Goal: Navigation & Orientation: Find specific page/section

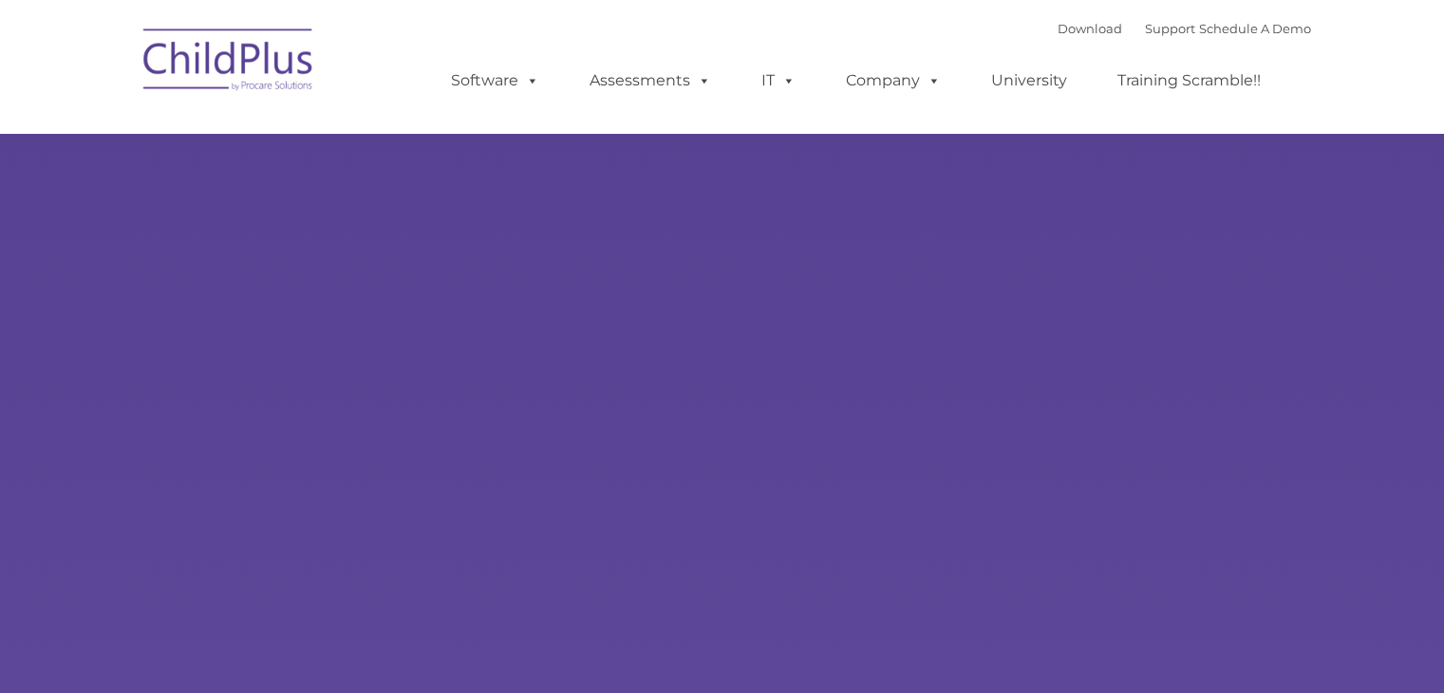
select select "MEDIUM"
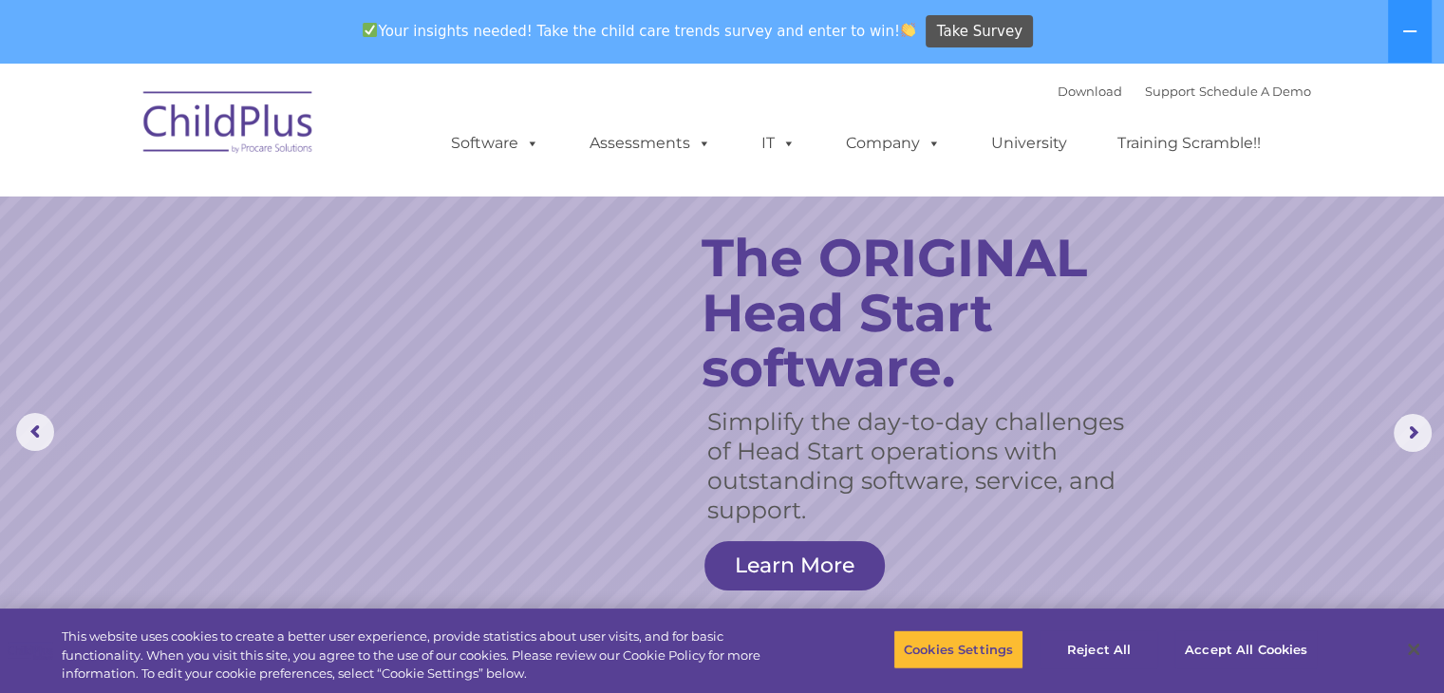
click at [372, 482] on rs-slide "Simplify the day-to-day challenges of Head Start operations with outstanding so…" at bounding box center [722, 433] width 1444 height 741
click at [250, 142] on img at bounding box center [229, 125] width 190 height 95
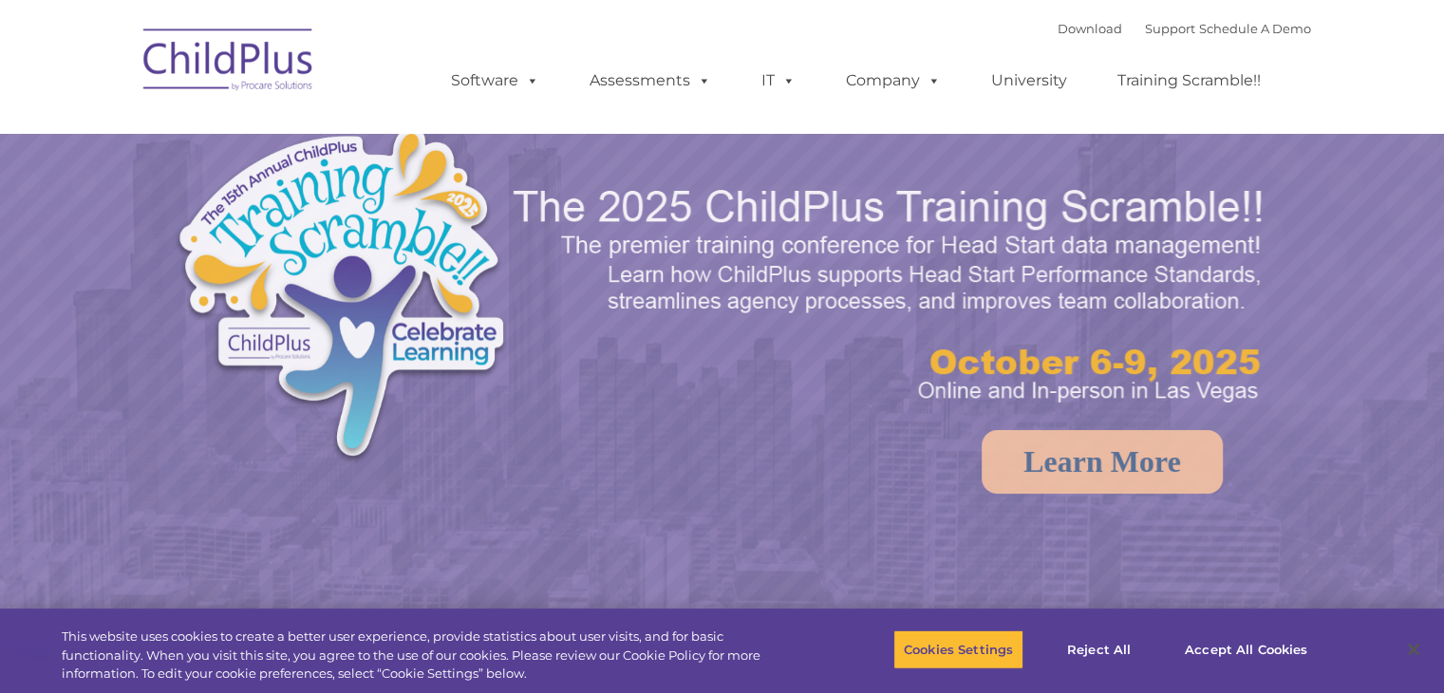
select select "MEDIUM"
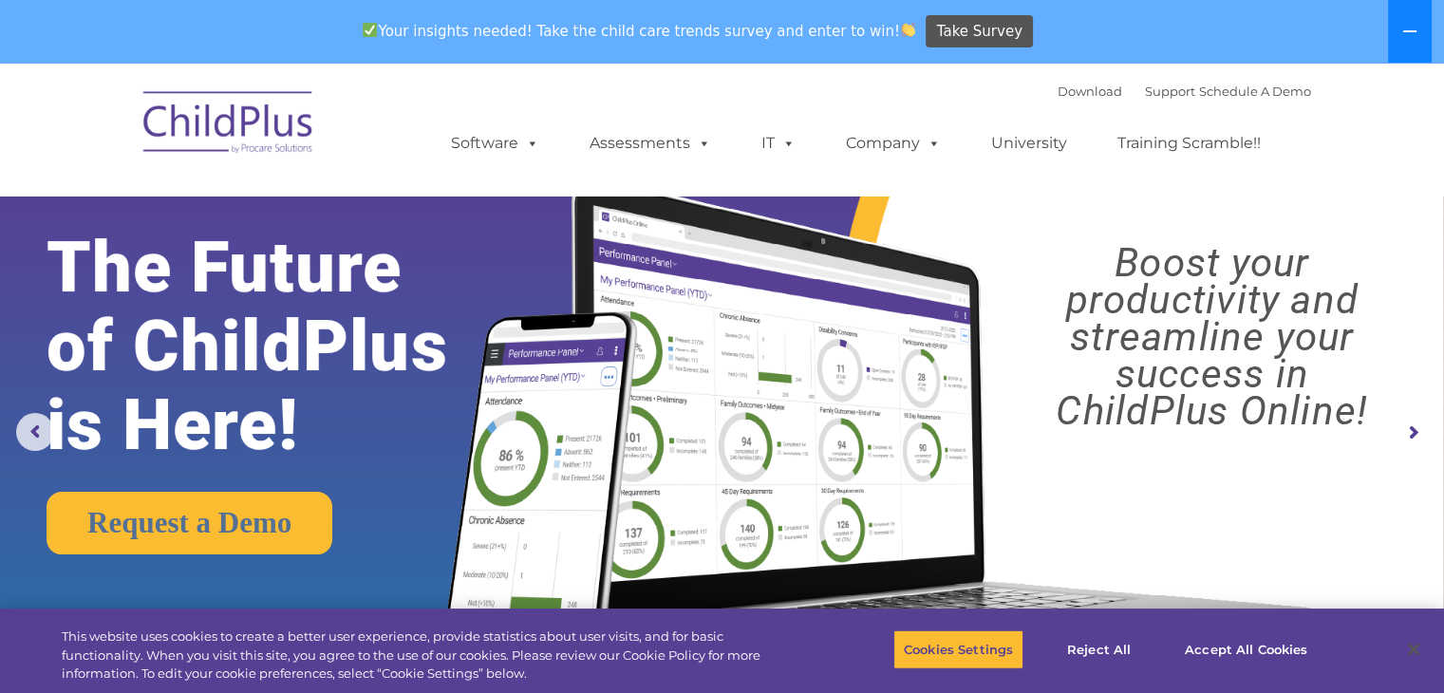
click at [1404, 38] on icon at bounding box center [1410, 31] width 15 height 15
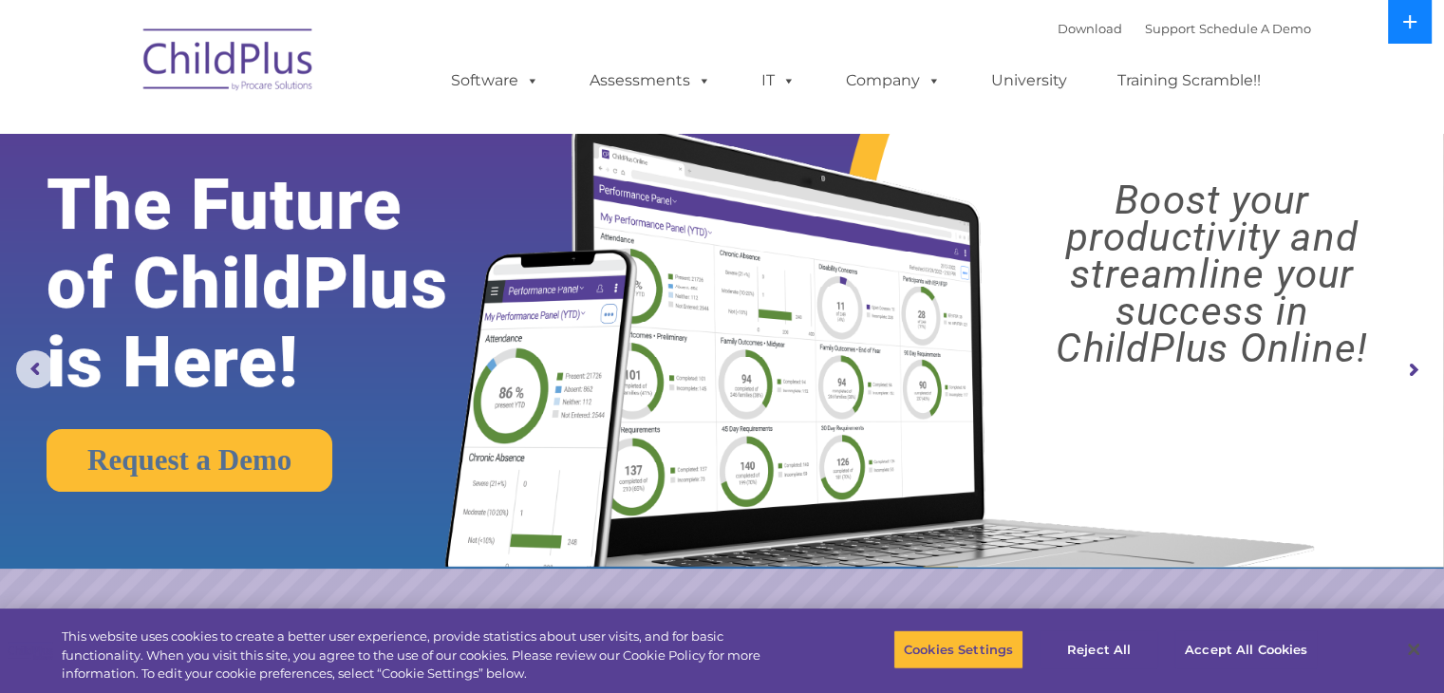
click at [1404, 38] on button at bounding box center [1410, 22] width 44 height 44
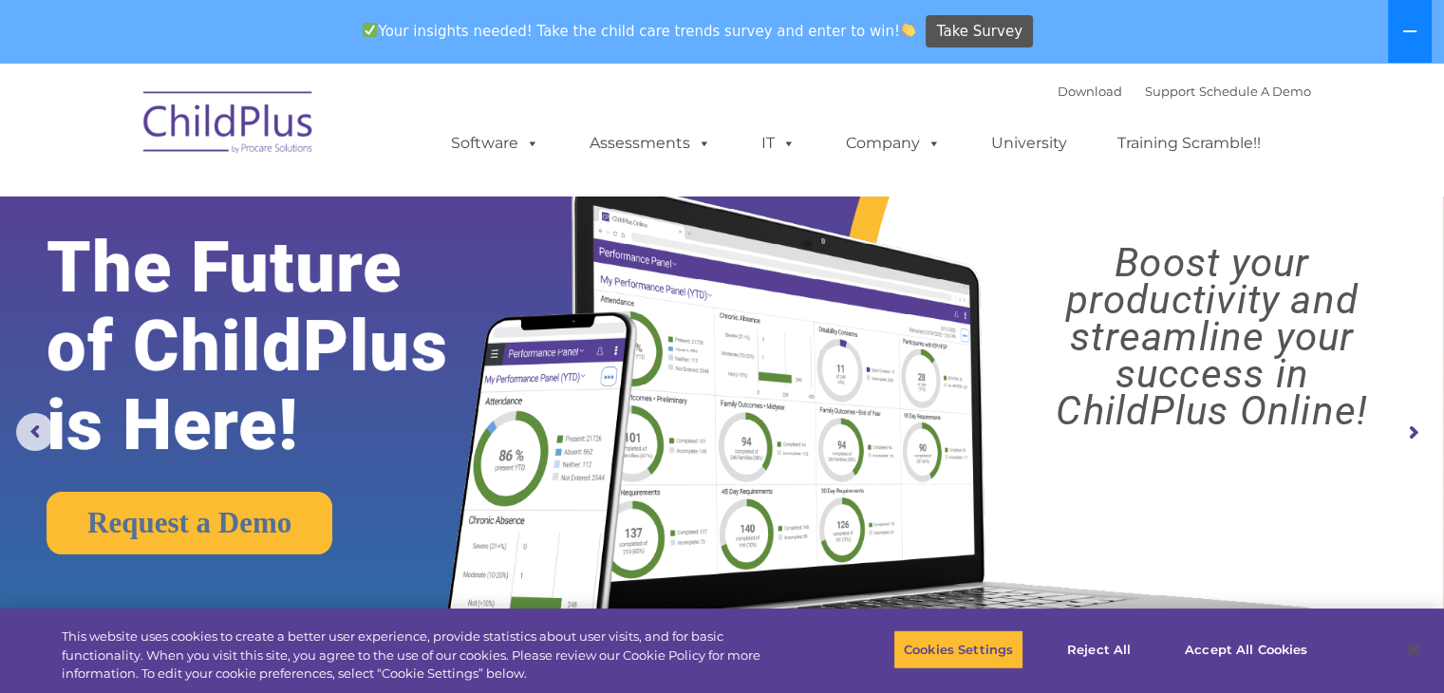
click at [1404, 38] on icon at bounding box center [1410, 31] width 15 height 15
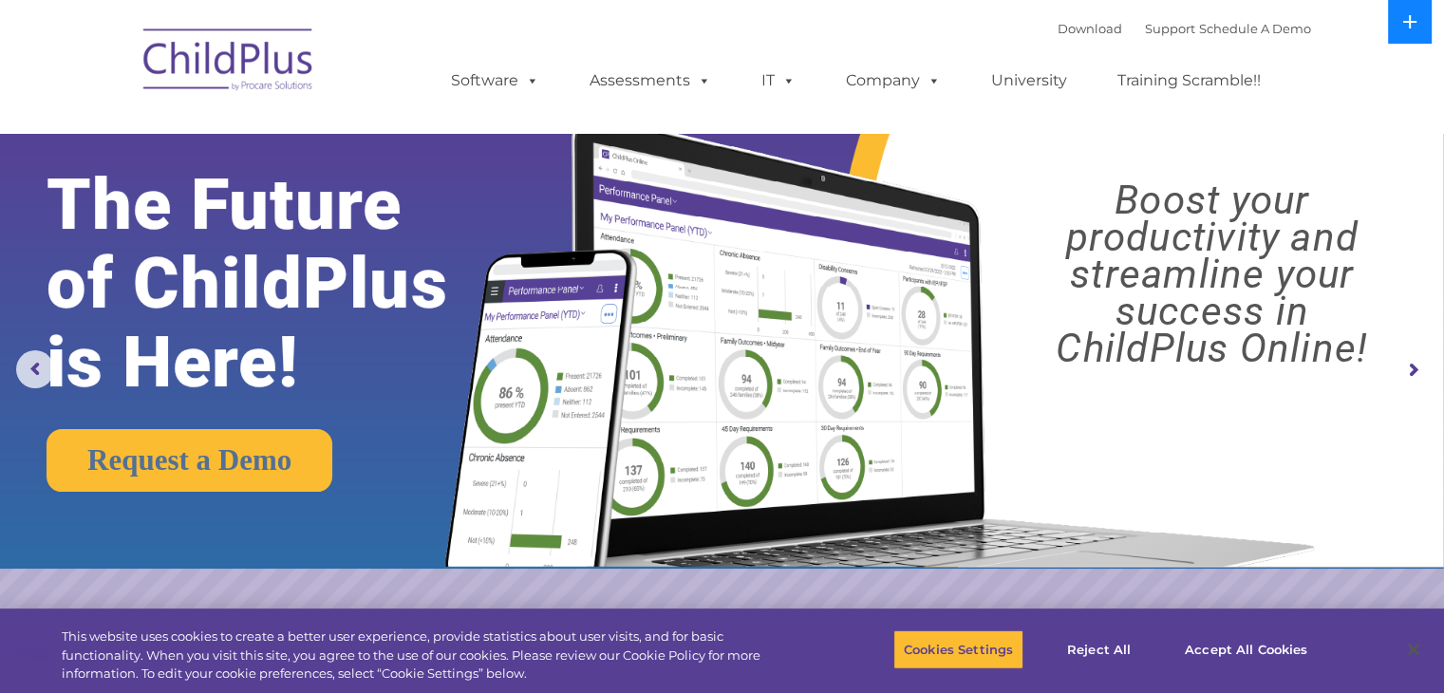
click at [1404, 38] on button at bounding box center [1410, 22] width 44 height 44
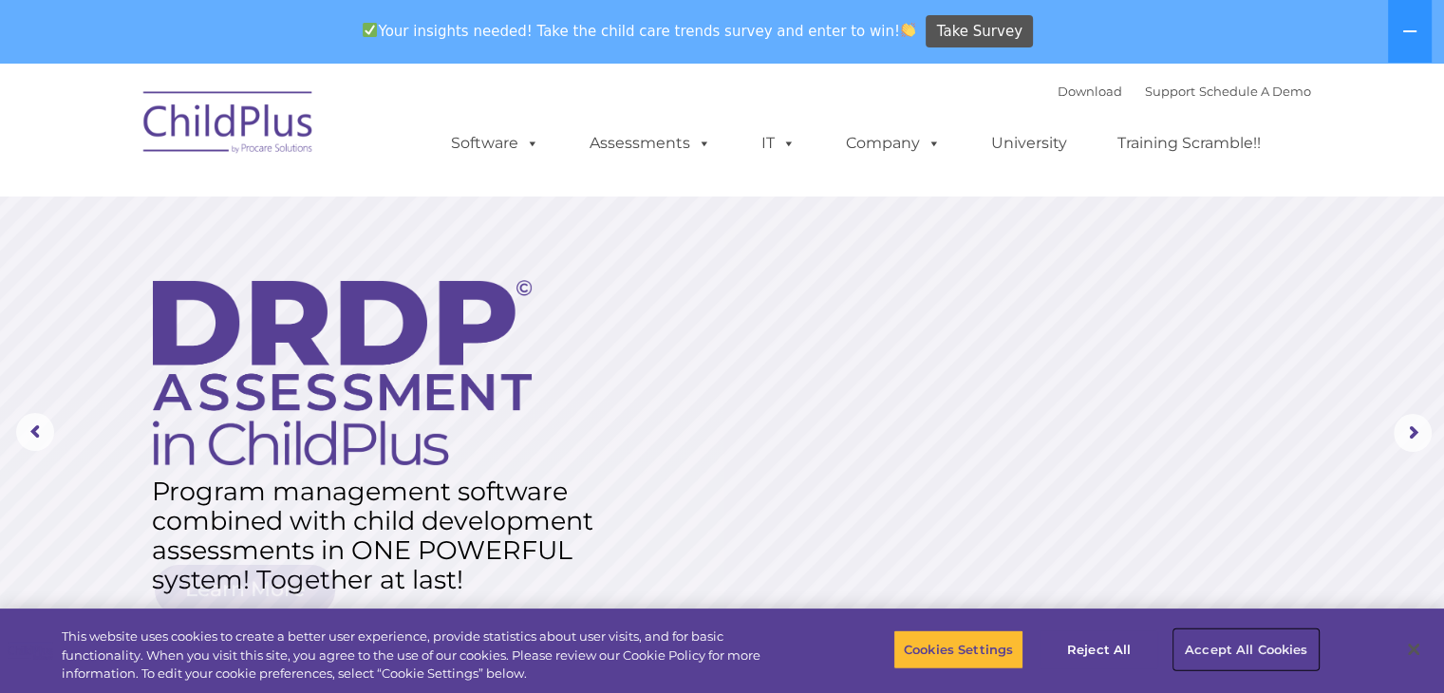
click at [1256, 655] on button "Accept All Cookies" at bounding box center [1246, 650] width 143 height 40
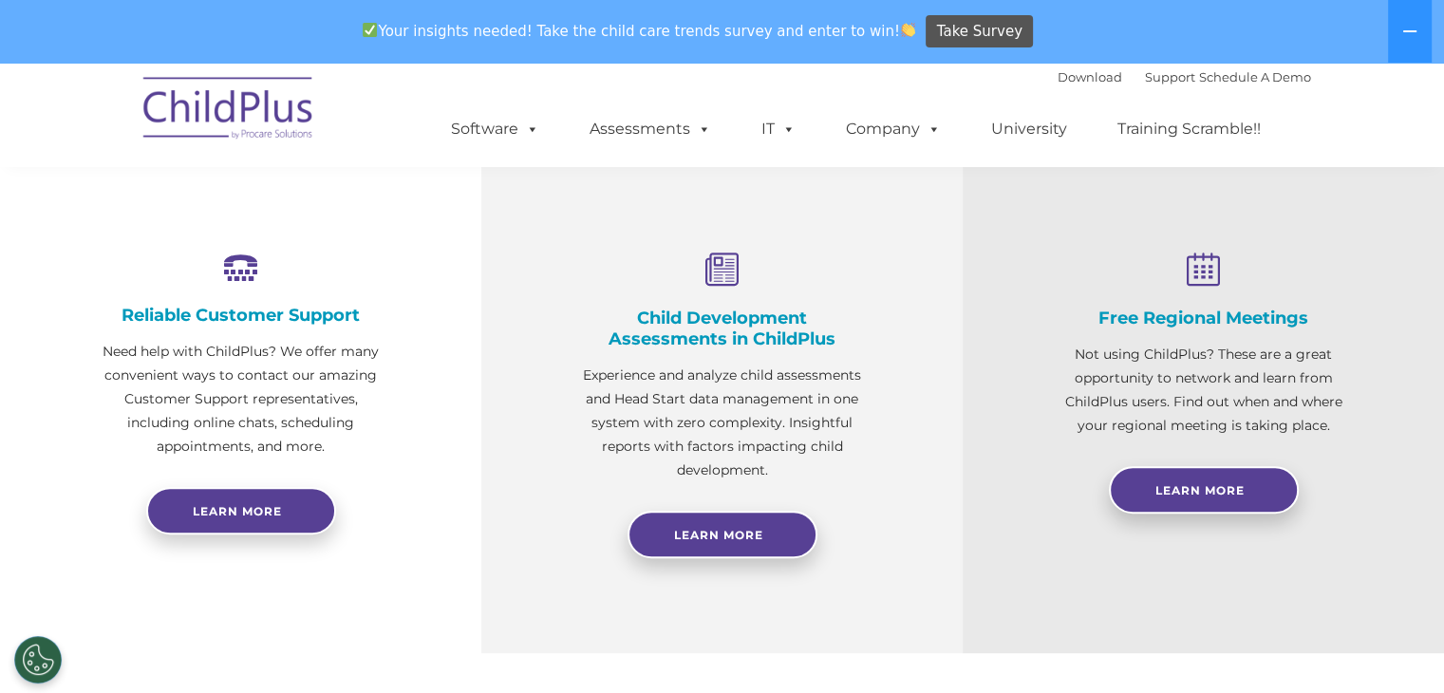
scroll to position [663, 0]
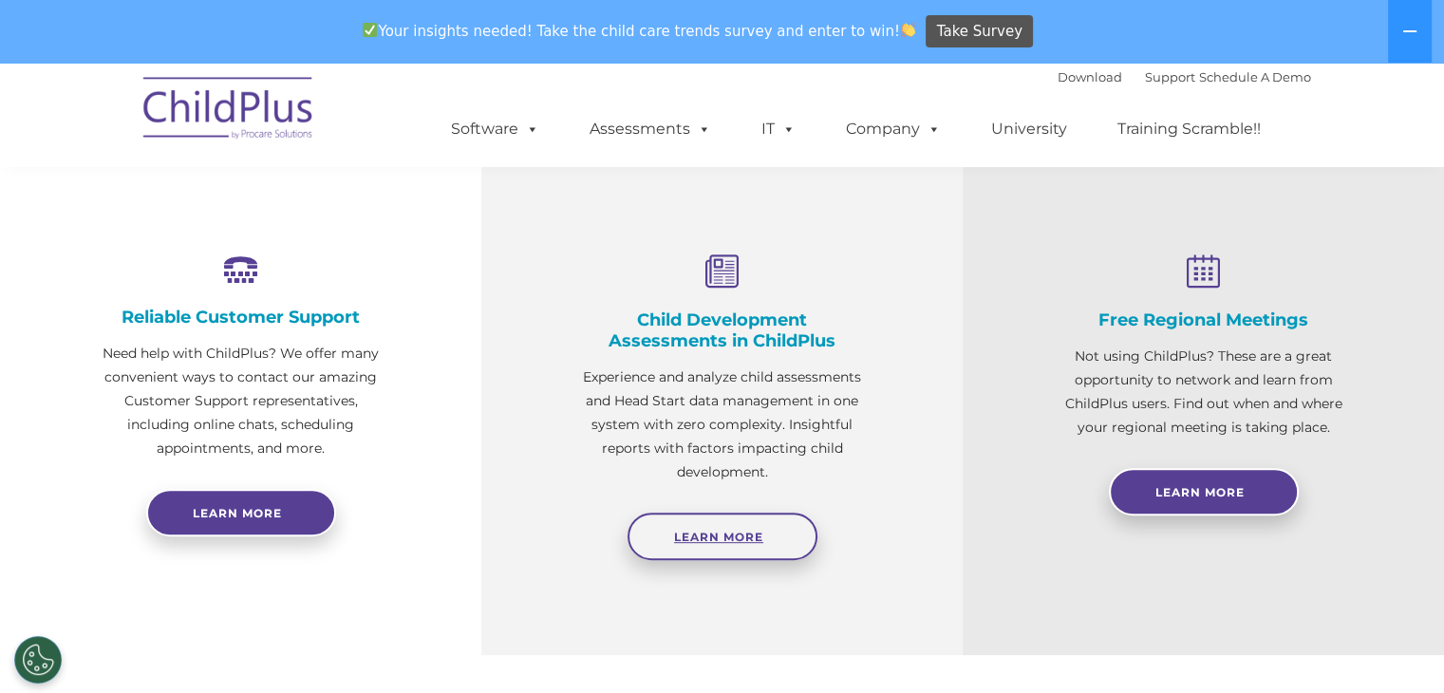
click at [718, 533] on span "Learn More" at bounding box center [718, 537] width 89 height 14
drag, startPoint x: 718, startPoint y: 533, endPoint x: 16, endPoint y: 217, distance: 769.8
click at [16, 217] on div "Reliable Customer Support Need help with ChildPlus? We offer many convenient wa…" at bounding box center [240, 398] width 481 height 515
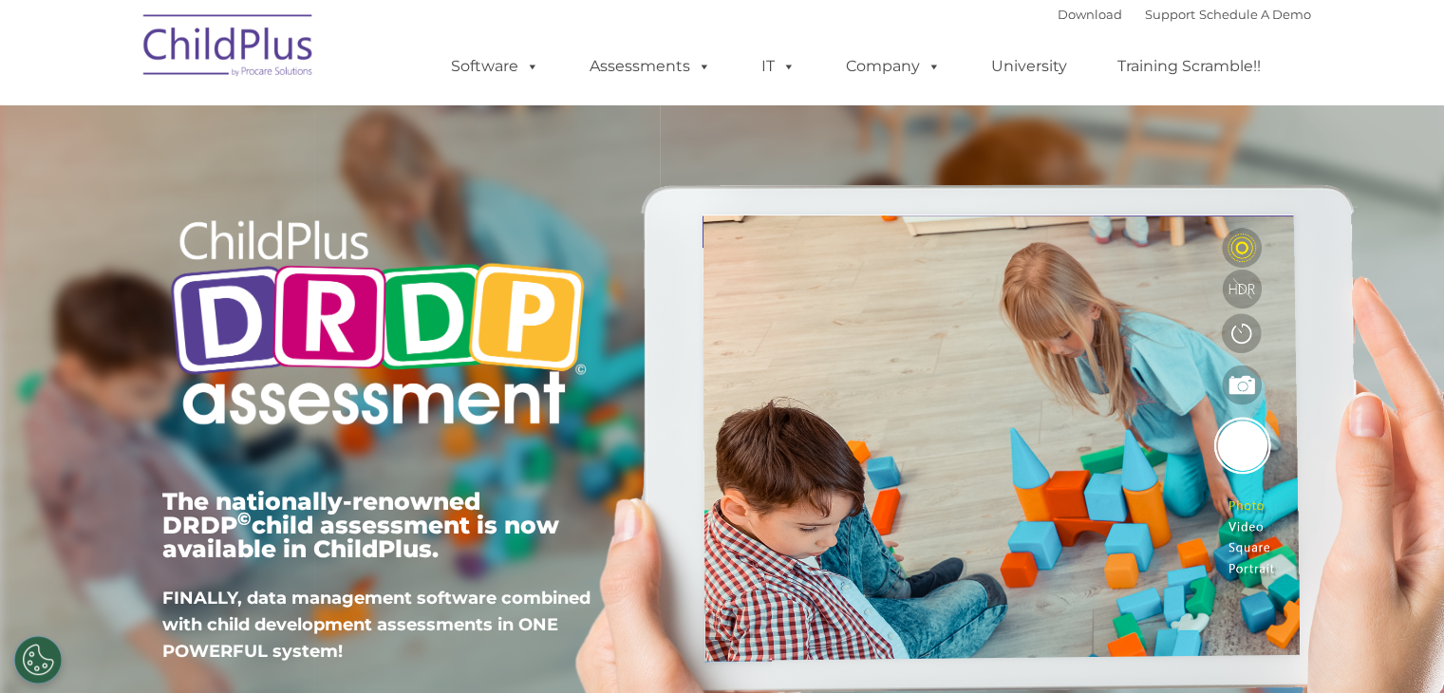
type input ""
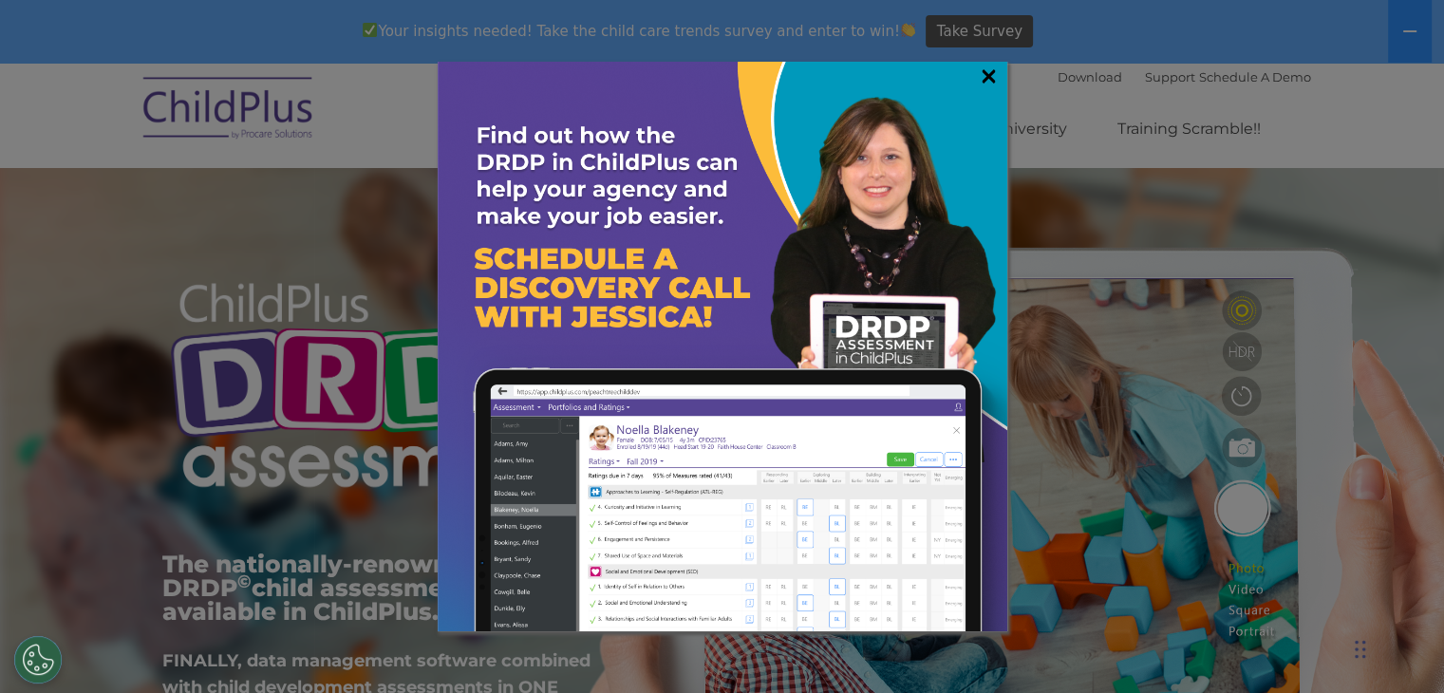
click at [991, 72] on link "×" at bounding box center [989, 75] width 22 height 19
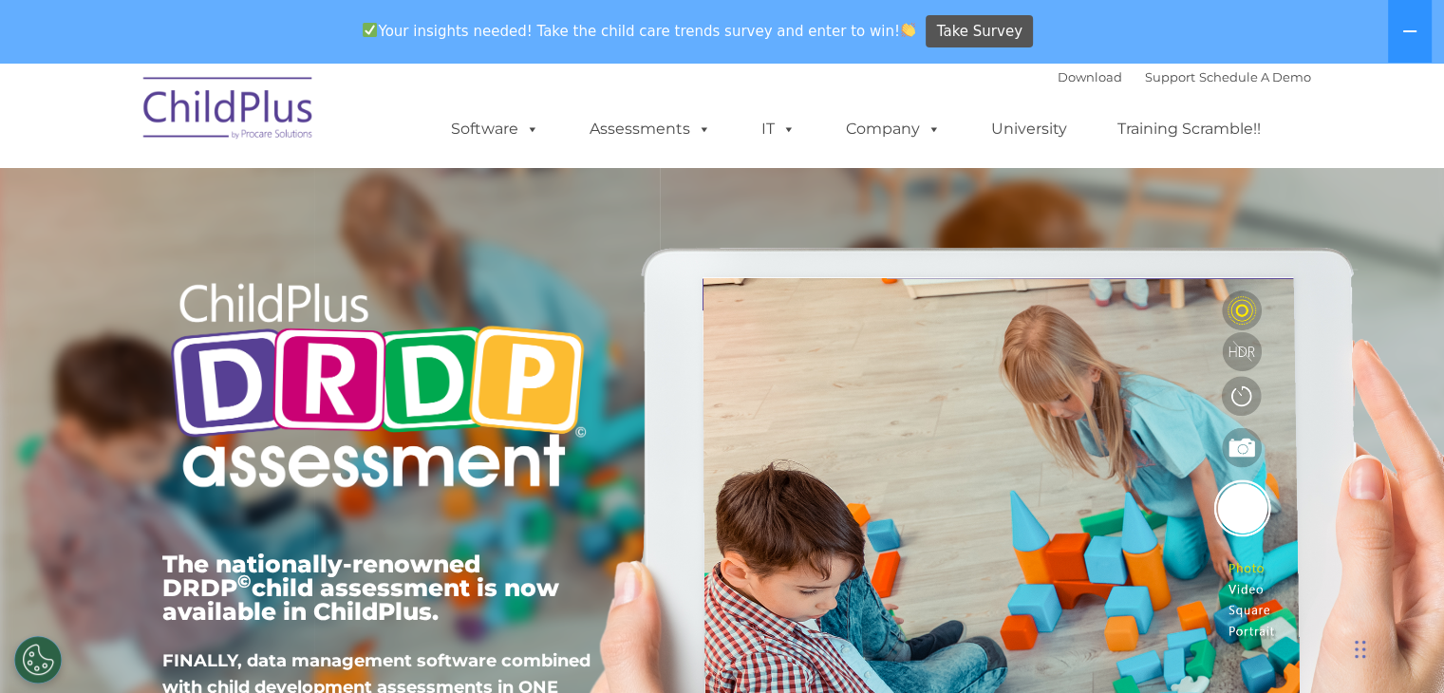
click at [271, 126] on img at bounding box center [229, 111] width 190 height 95
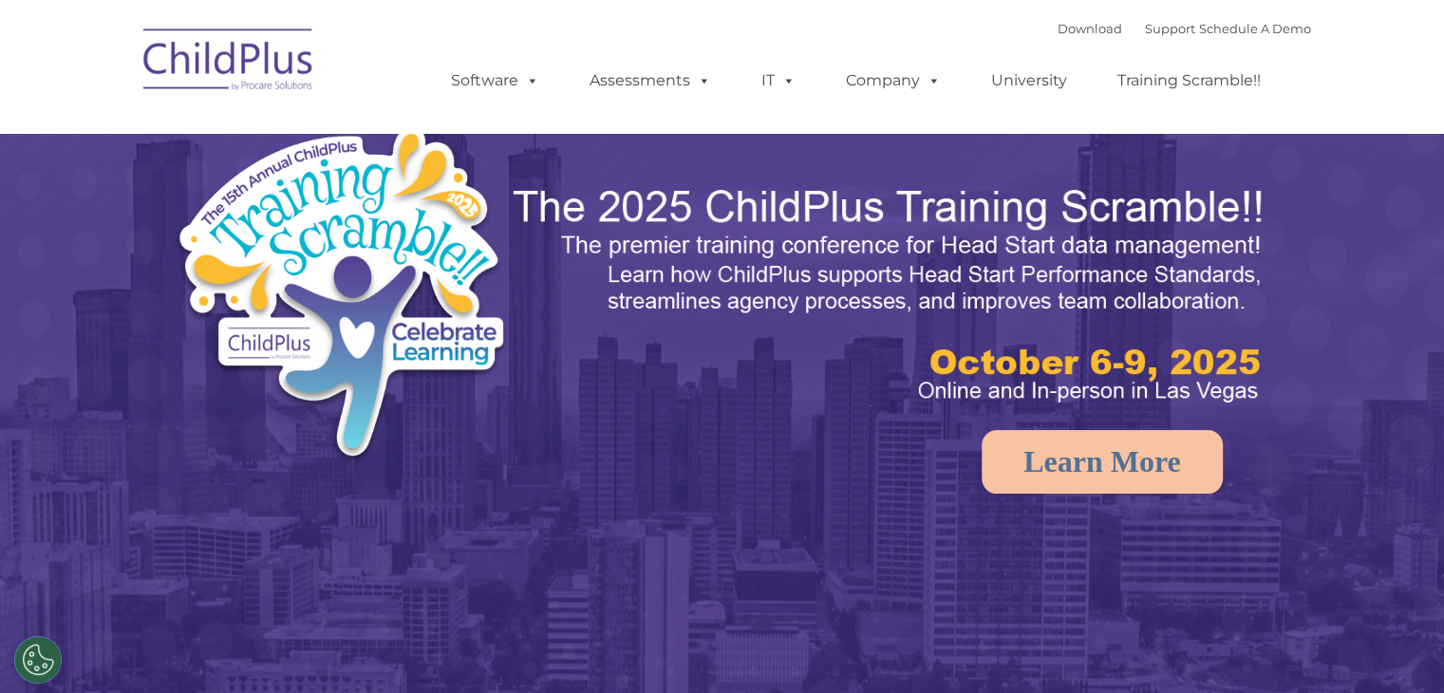
select select "MEDIUM"
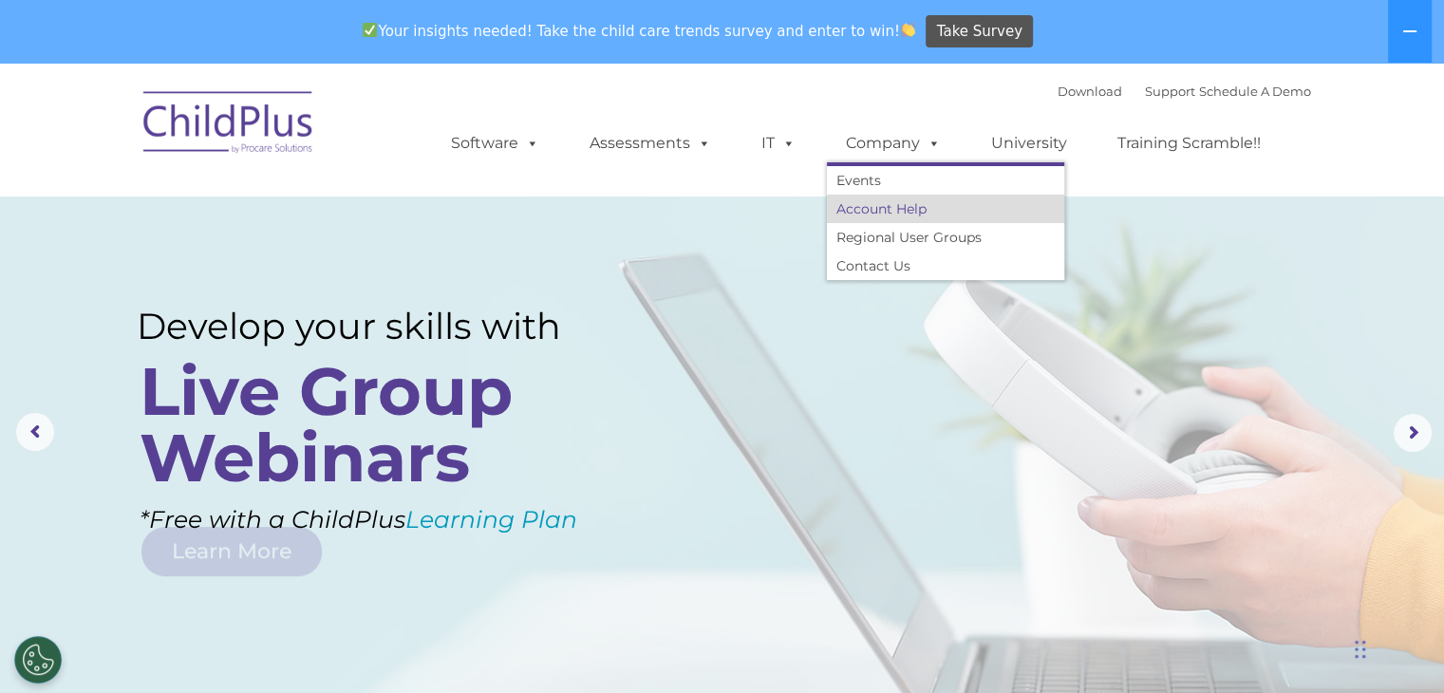
click at [897, 203] on link "Account Help" at bounding box center [945, 209] width 237 height 28
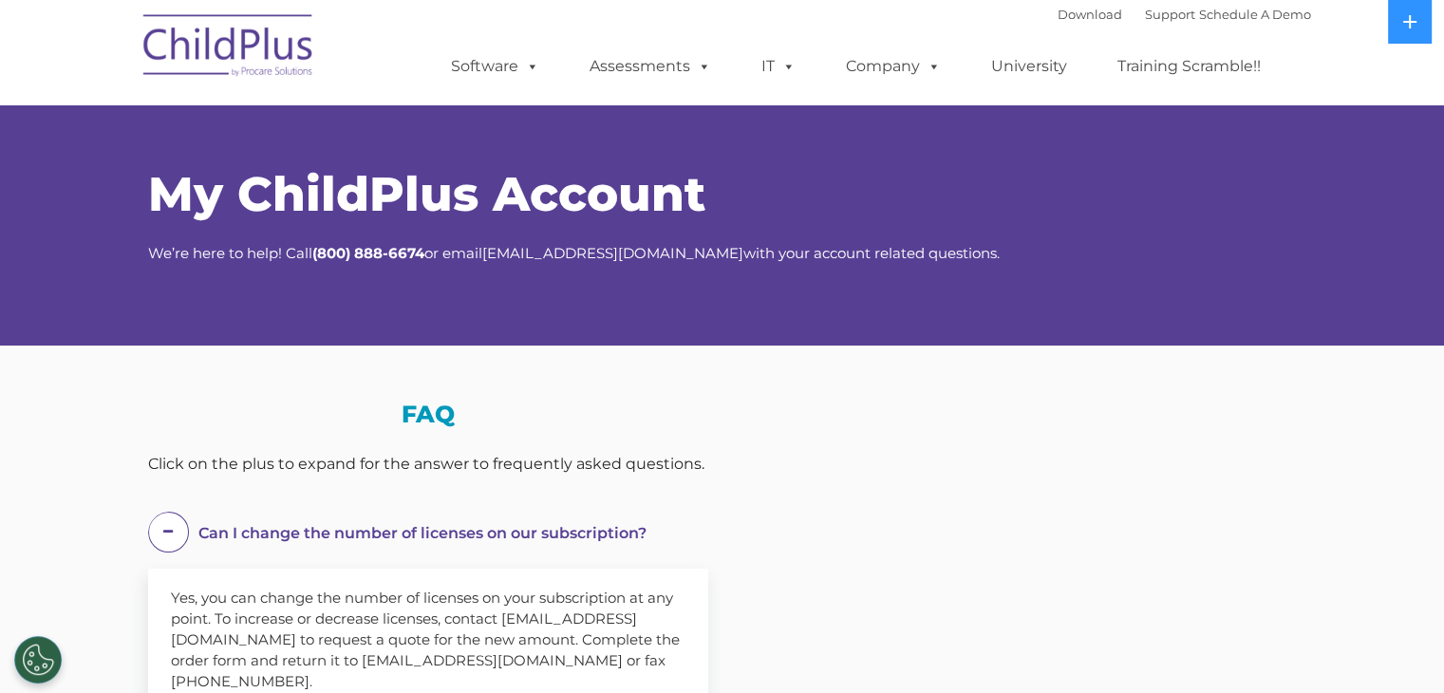
select select "MEDIUM"
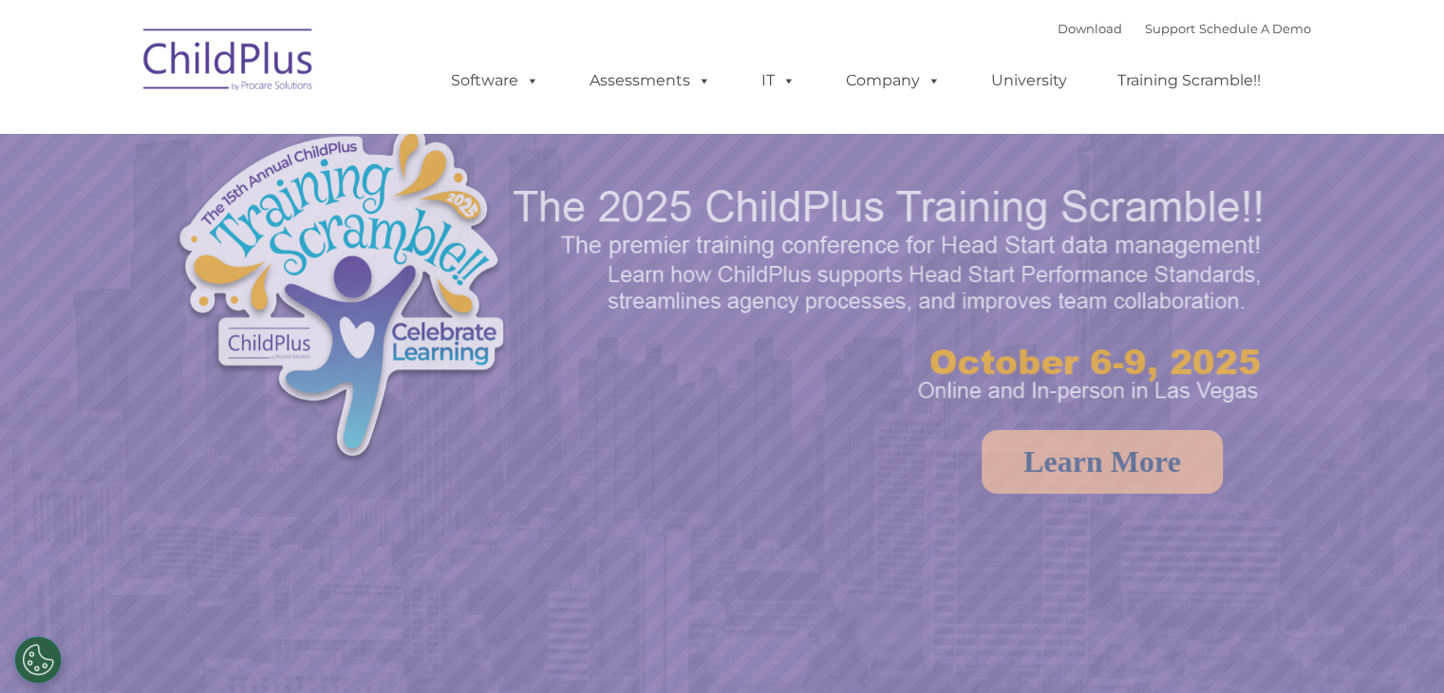
select select "MEDIUM"
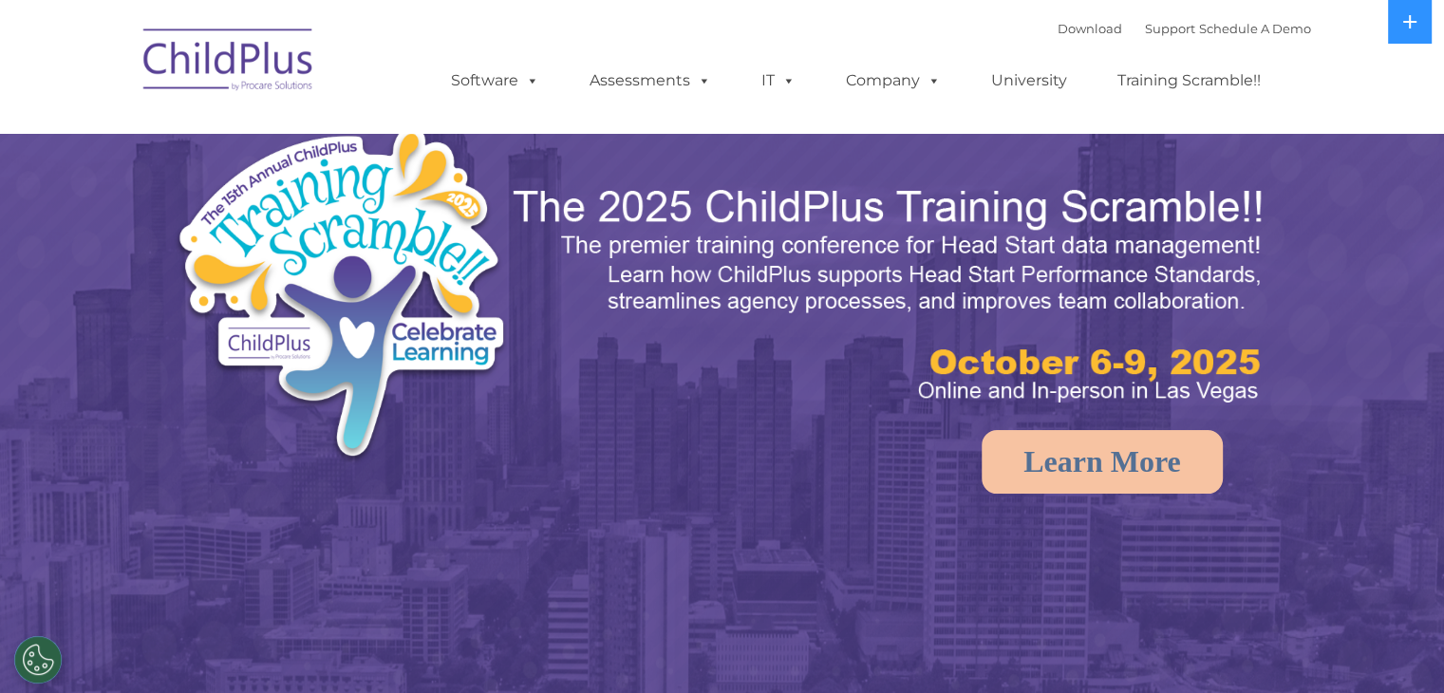
select select "MEDIUM"
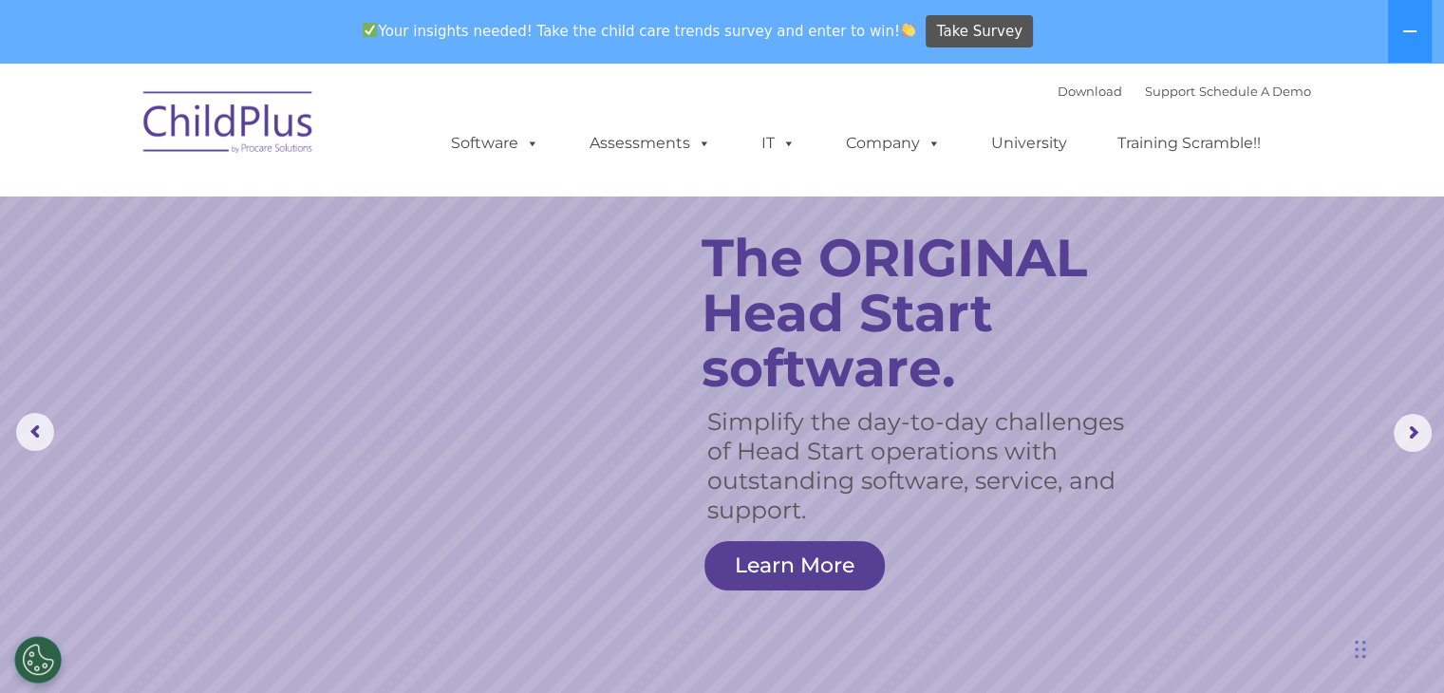
click at [1052, 106] on ul "Software ChildPlus: The original and most widely-used Head Start data managemen…" at bounding box center [862, 143] width 898 height 76
drag, startPoint x: 1052, startPoint y: 106, endPoint x: 1051, endPoint y: 97, distance: 9.5
click at [1051, 97] on div "Download Support | Schedule A Demo  MENU MENU Software ChildPlus: The original…" at bounding box center [862, 129] width 898 height 104
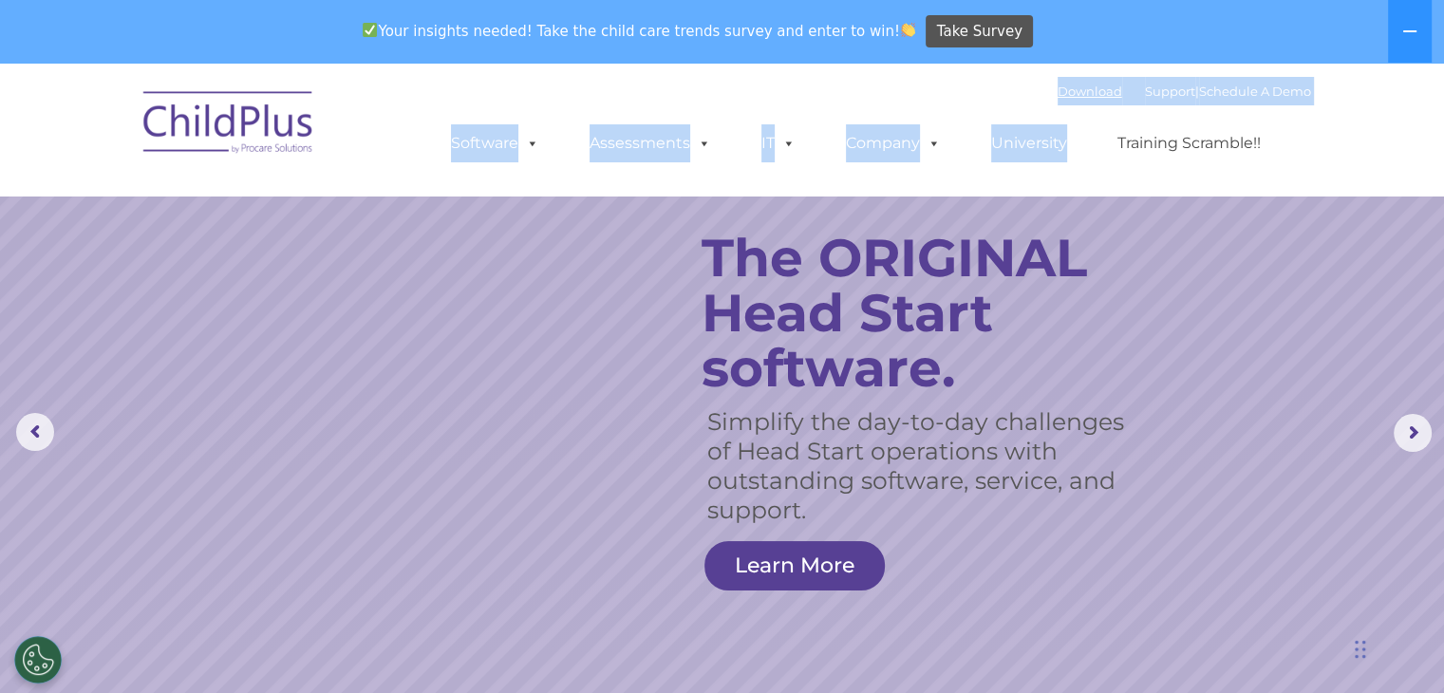
click at [1058, 97] on link "Download" at bounding box center [1090, 91] width 65 height 15
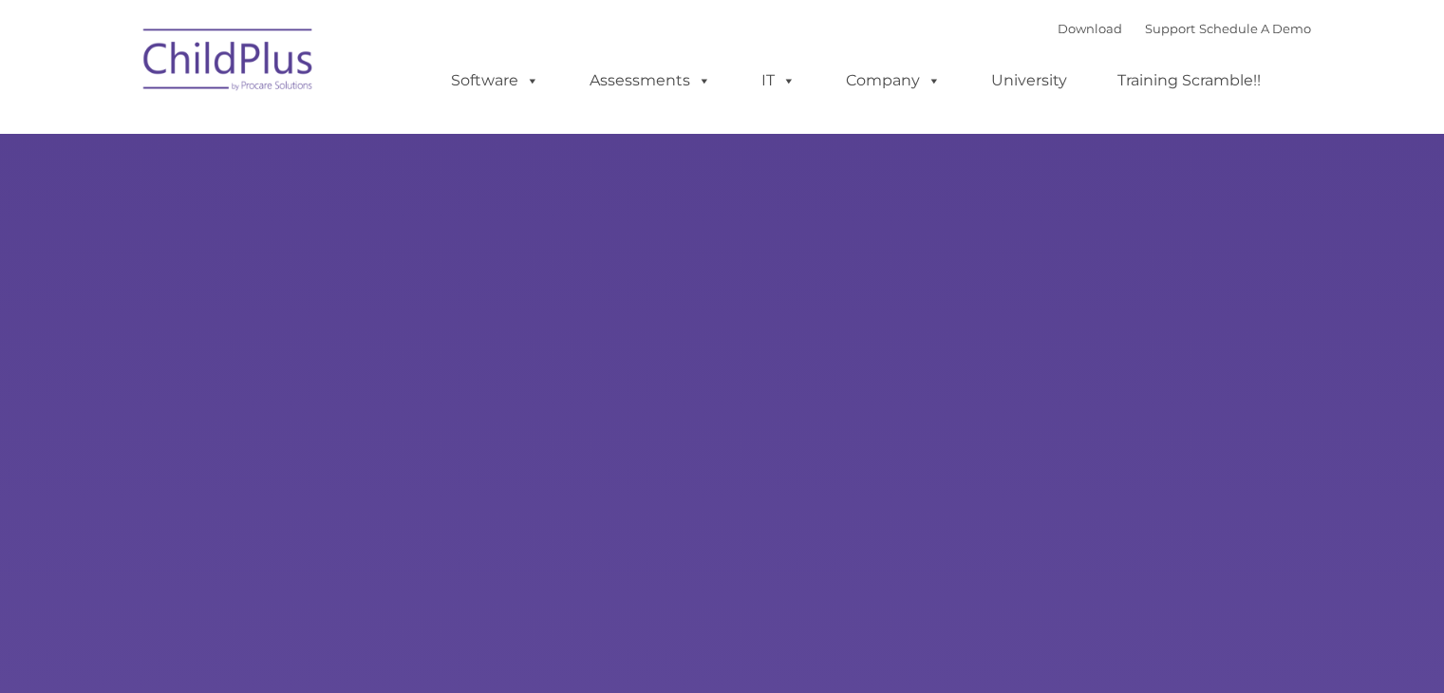
type input ""
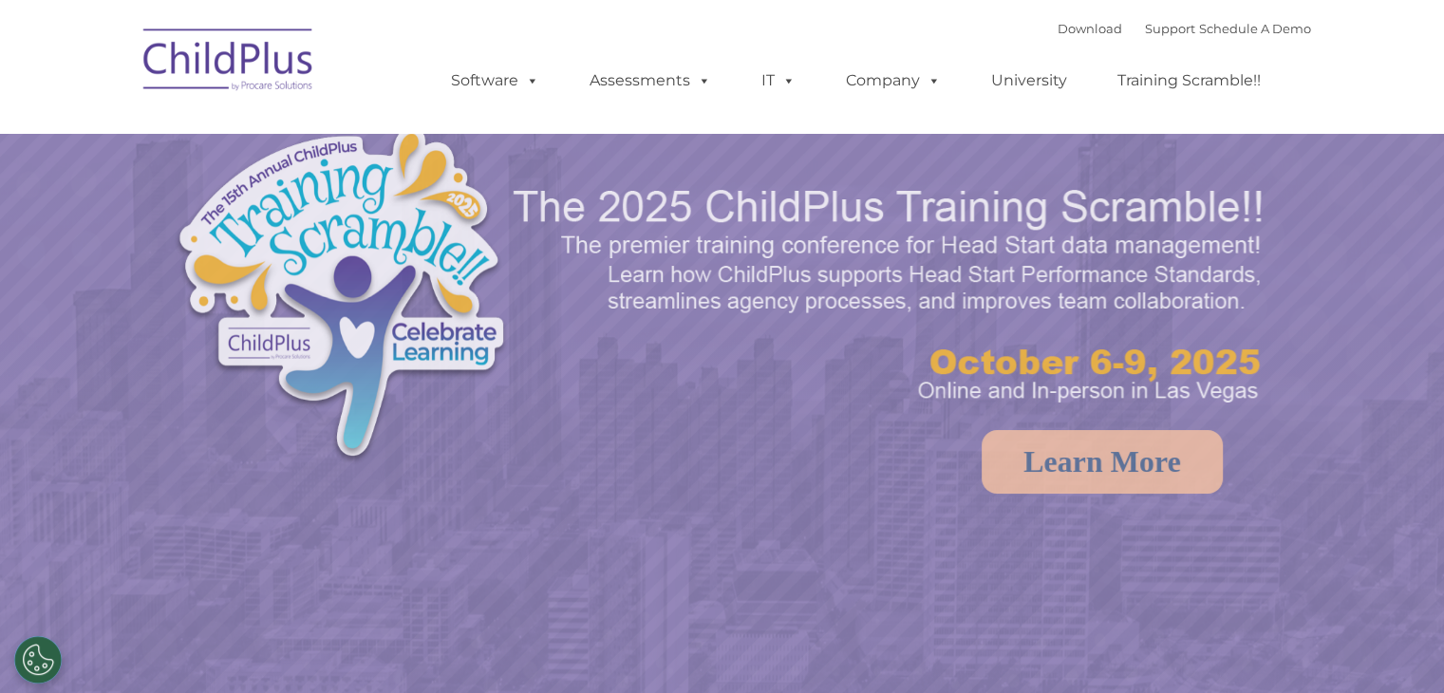
select select "MEDIUM"
